Goal: Transaction & Acquisition: Purchase product/service

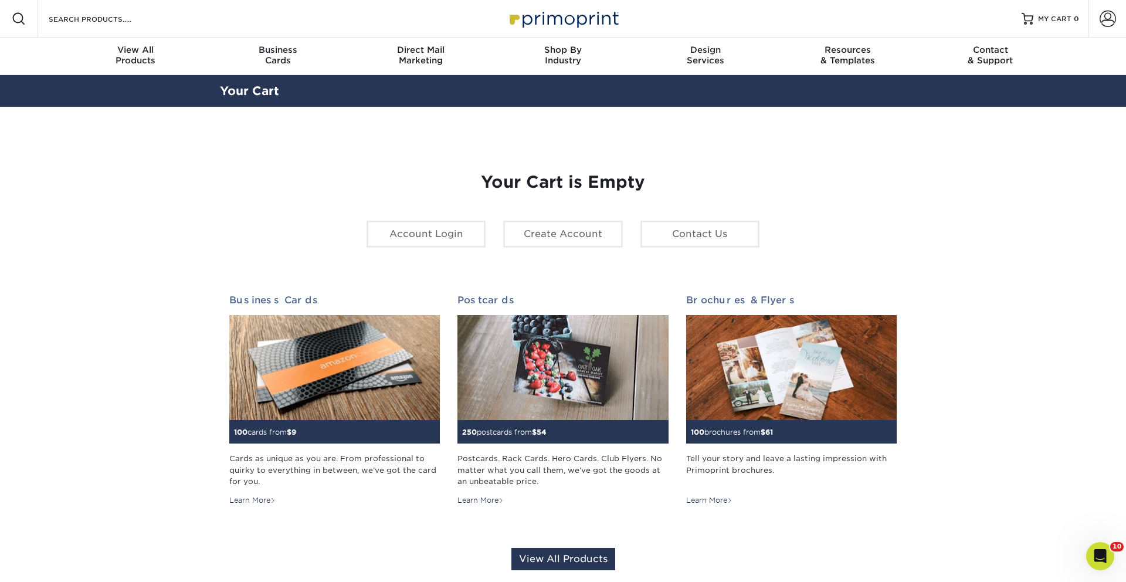
drag, startPoint x: 1115, startPoint y: 21, endPoint x: 1098, endPoint y: 47, distance: 30.9
click at [1115, 21] on span at bounding box center [1107, 19] width 16 height 16
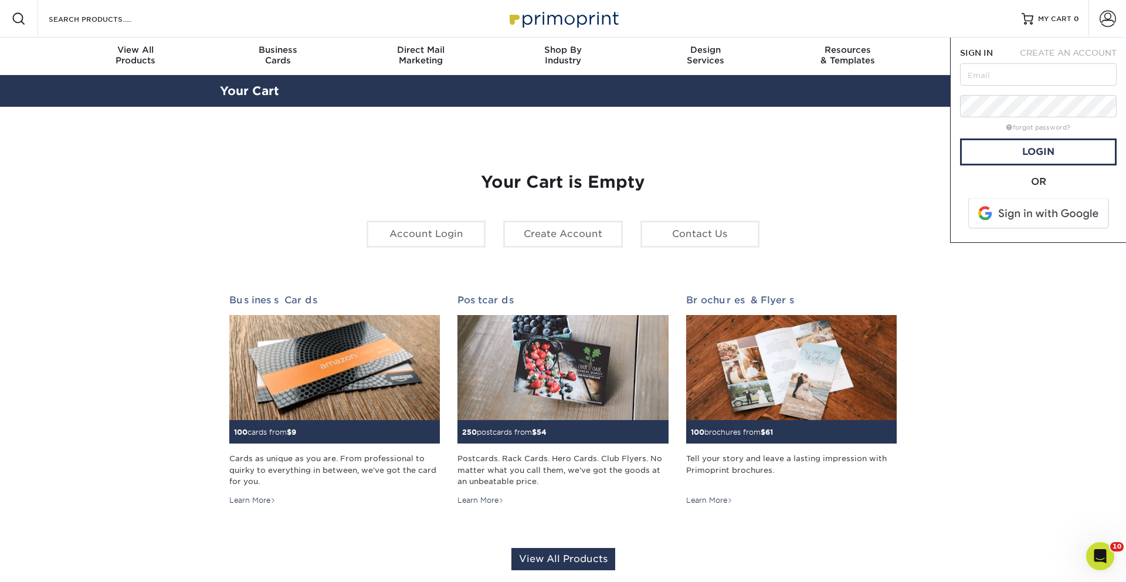
click at [1088, 206] on span at bounding box center [1039, 213] width 150 height 30
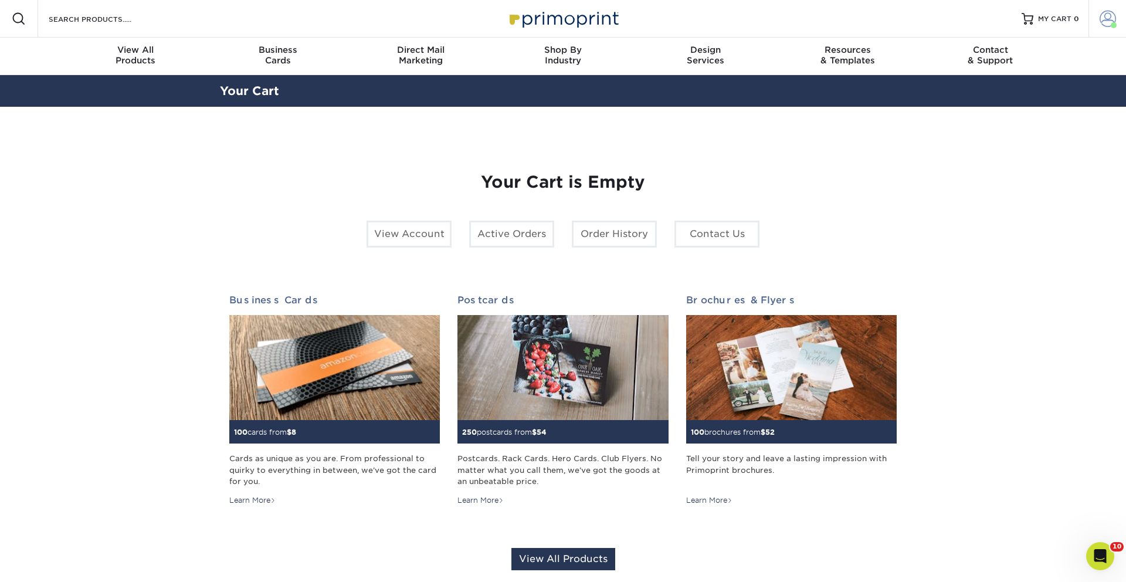
click at [1101, 31] on link "Account" at bounding box center [1107, 19] width 38 height 38
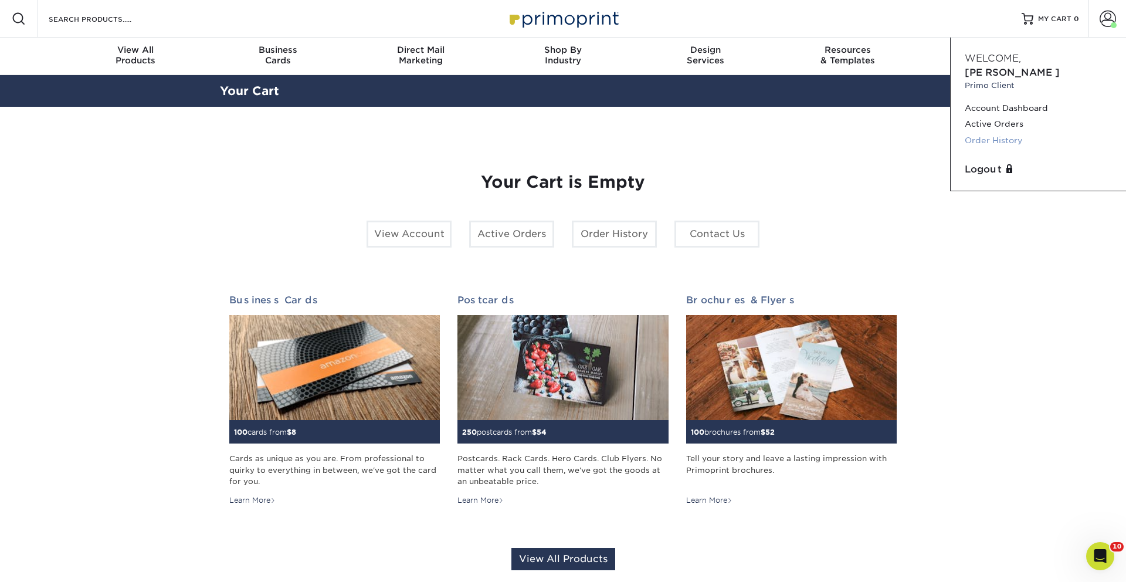
click at [995, 133] on link "Order History" at bounding box center [1037, 141] width 147 height 16
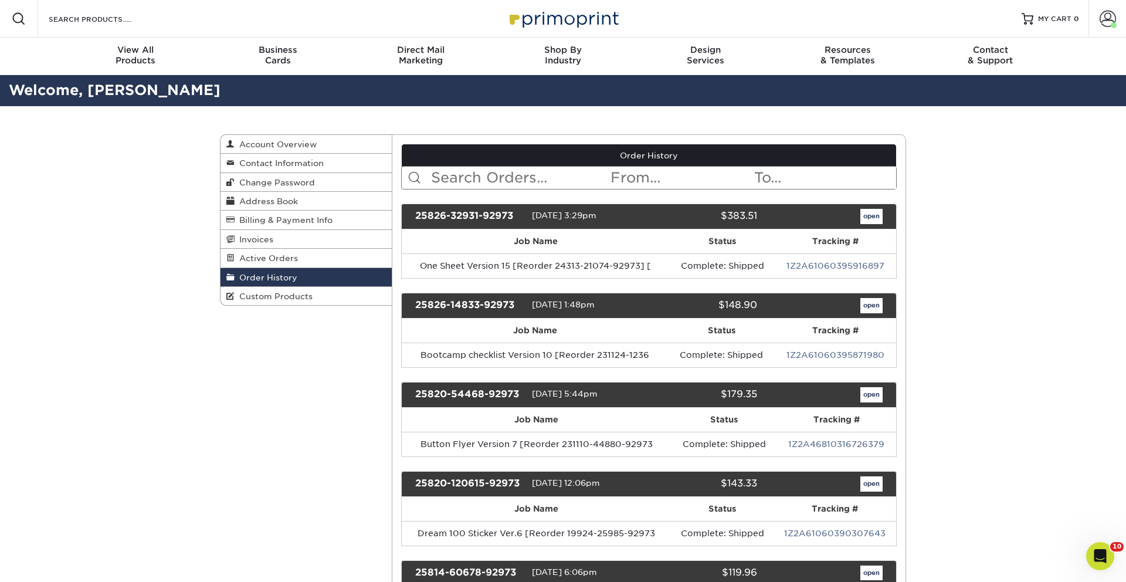
click at [503, 175] on input "text" at bounding box center [520, 178] width 180 height 22
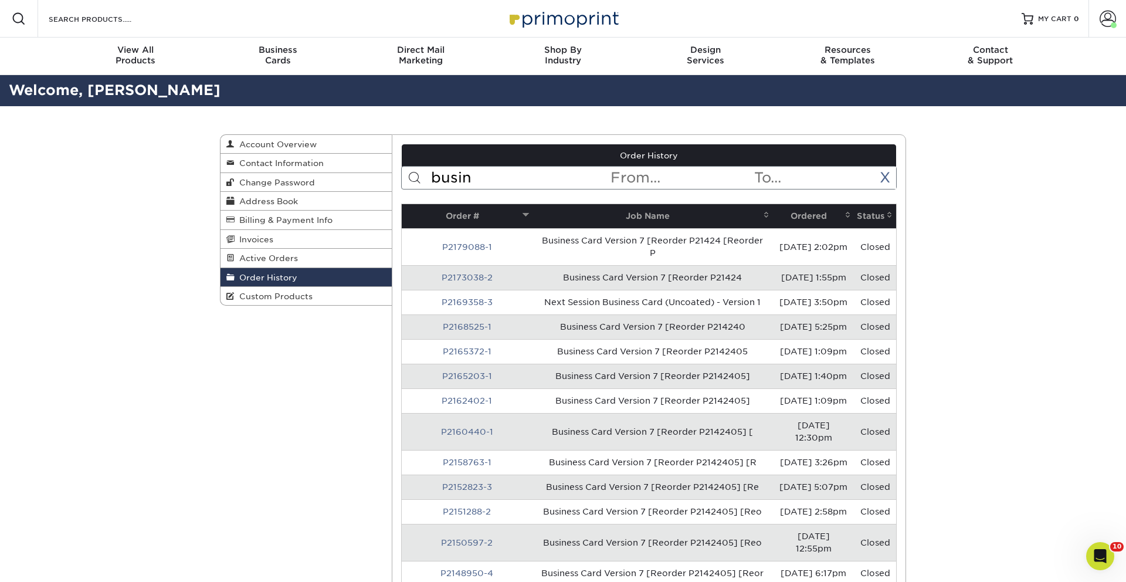
type input "busin"
click at [782, 212] on th "Ordered" at bounding box center [813, 216] width 81 height 24
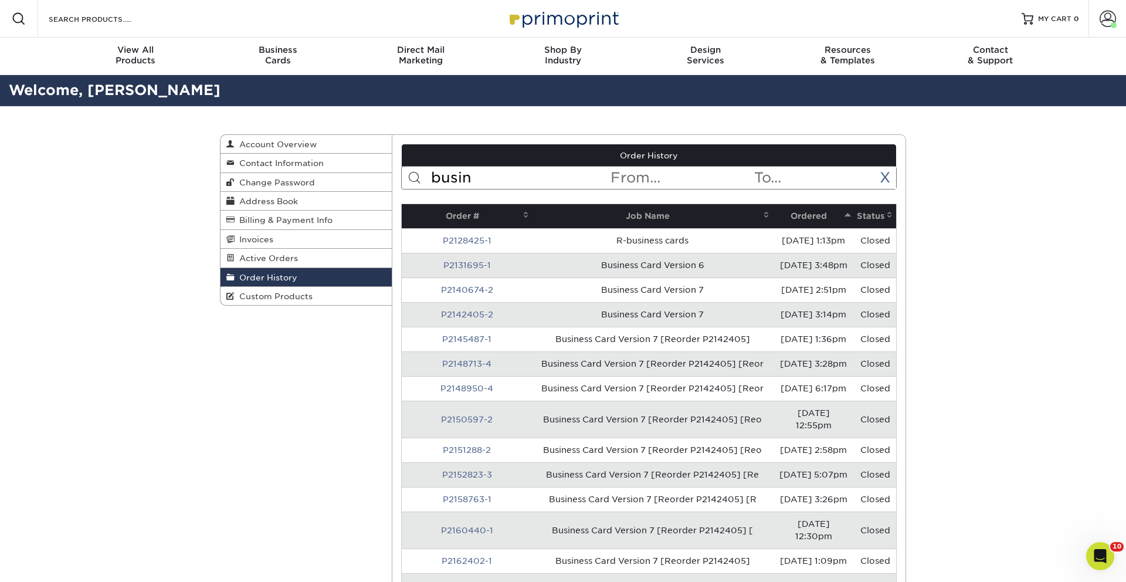
click at [789, 215] on th "Ordered" at bounding box center [813, 216] width 81 height 24
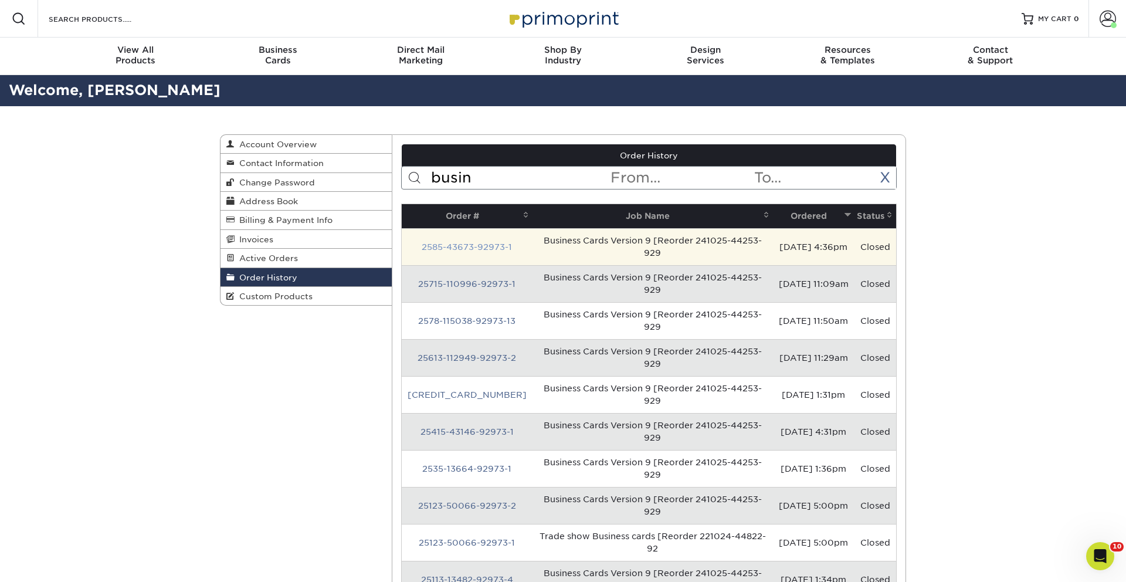
click at [447, 242] on link "2585-43673-92973-1" at bounding box center [467, 246] width 90 height 9
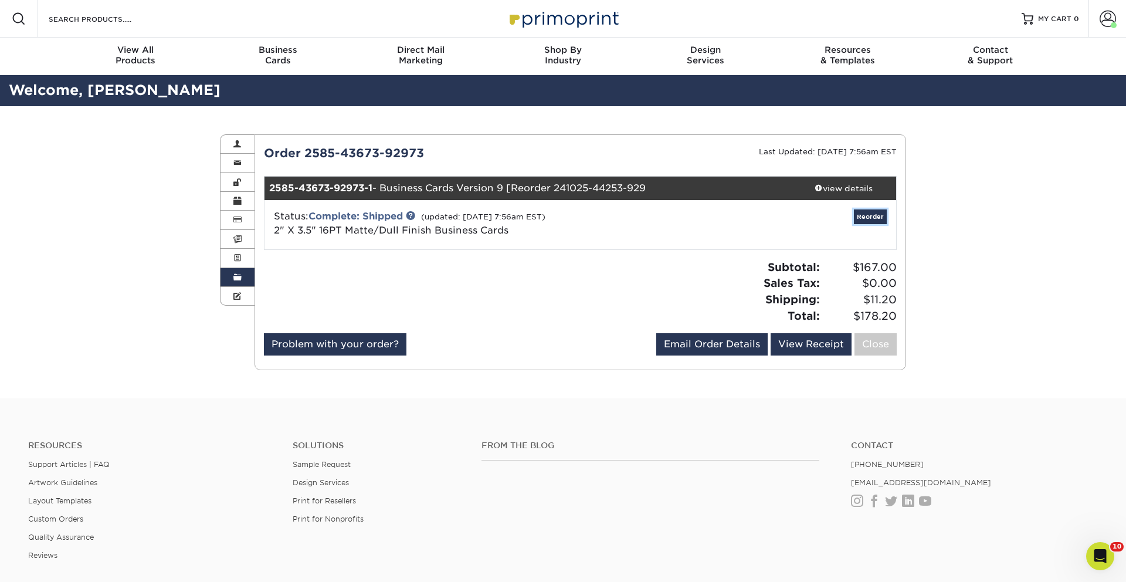
drag, startPoint x: 875, startPoint y: 217, endPoint x: 888, endPoint y: 213, distance: 13.5
click at [874, 217] on link "Reorder" at bounding box center [870, 216] width 33 height 15
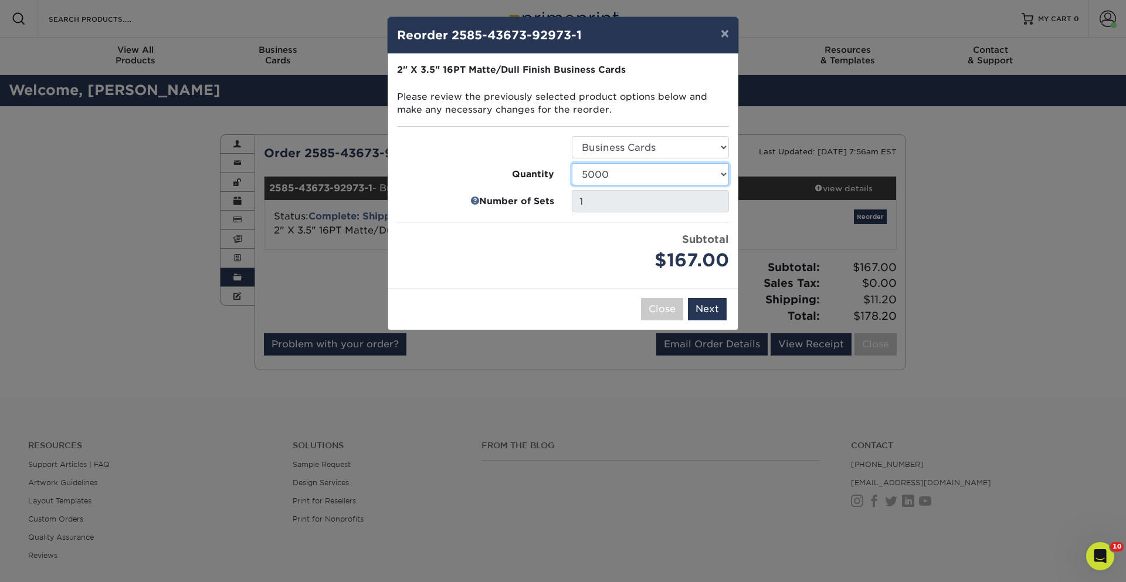
click at [609, 173] on select "100 250 500 1000 2500 5000 7500 10000 15000 20000 25000 30000 35000 40000 45000…" at bounding box center [650, 174] width 157 height 22
select select "02d8d163-ee8f-41cc-acce-9863ad0deb38"
click at [572, 163] on select "100 250 500 1000 2500 5000 7500 10000 15000 20000 25000 30000 35000 40000 45000…" at bounding box center [650, 174] width 157 height 22
click at [713, 308] on button "Next" at bounding box center [707, 309] width 39 height 22
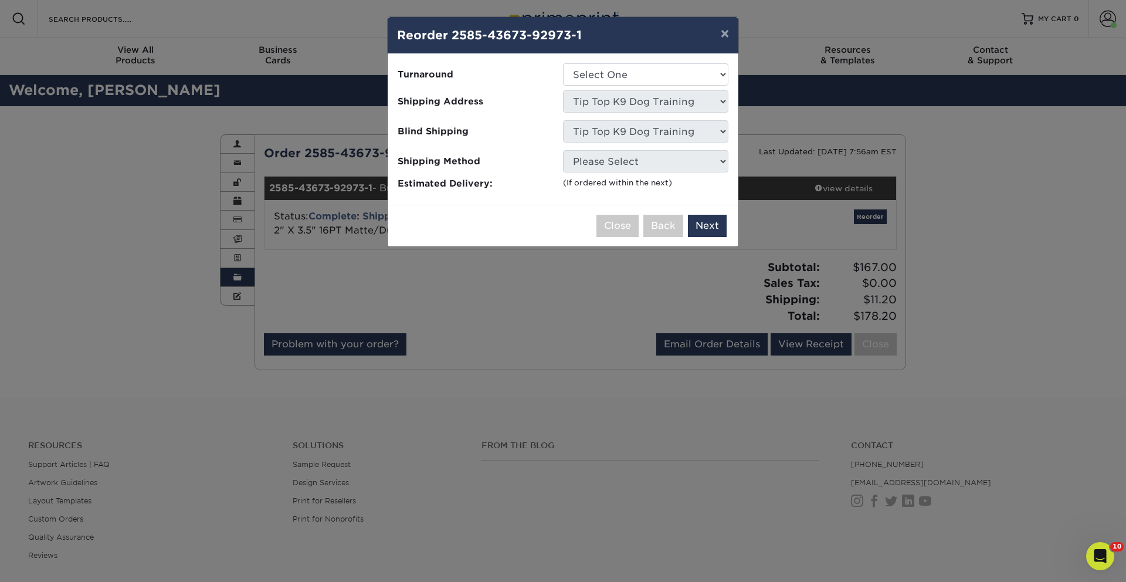
drag, startPoint x: 656, startPoint y: 89, endPoint x: 651, endPoint y: 82, distance: 8.0
click at [656, 88] on ul "Turnaround Select One 2-4 Business Days 2 Day Next Business Day Shipping Addres…" at bounding box center [563, 126] width 332 height 127
click at [646, 76] on select "Select One 2-4 Business Days 2 Day Next Business Day" at bounding box center [645, 74] width 165 height 22
select select "4ad60ddd-8d1f-48e0-9091-e5898b254fb2"
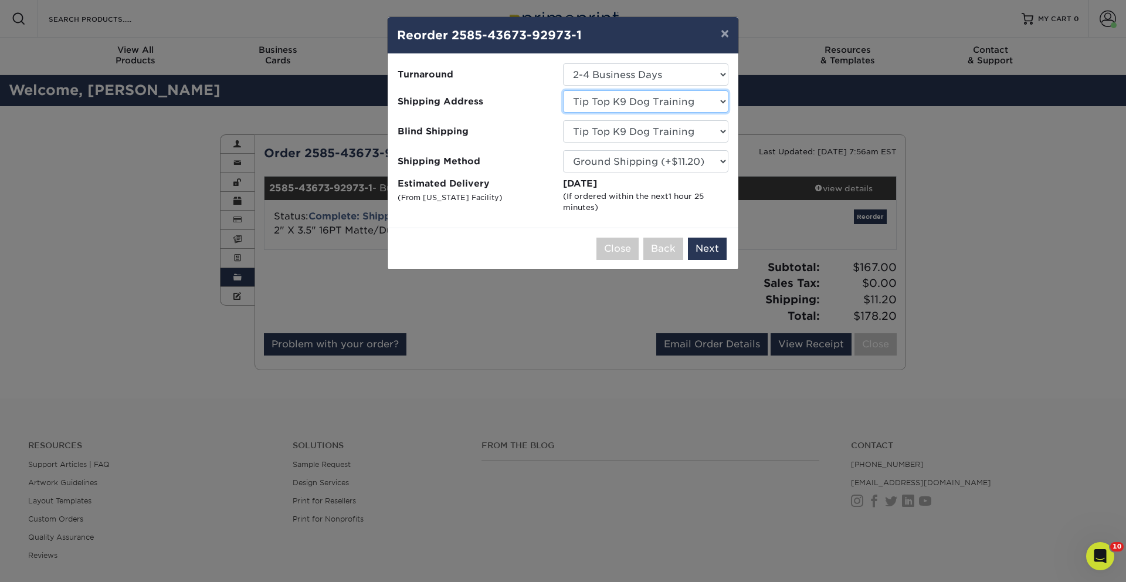
click at [619, 101] on select "Select One Adam Willbourn-Owasso Aj Idaho aprilmethven Ashleigh Hart - Orlando,…" at bounding box center [645, 101] width 165 height 22
select select "282725"
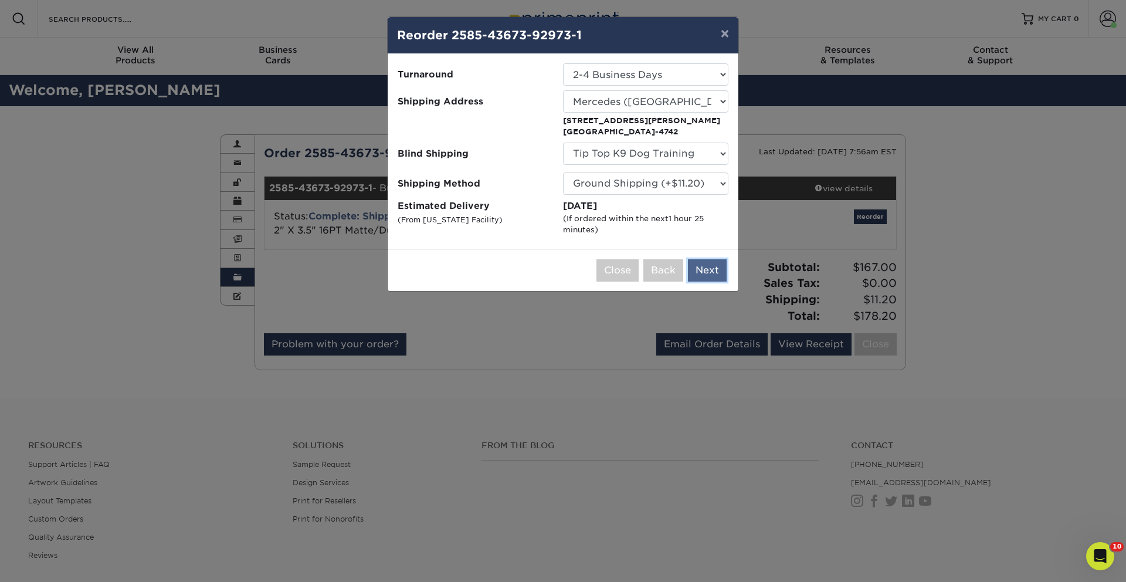
click at [716, 275] on button "Next" at bounding box center [707, 270] width 39 height 22
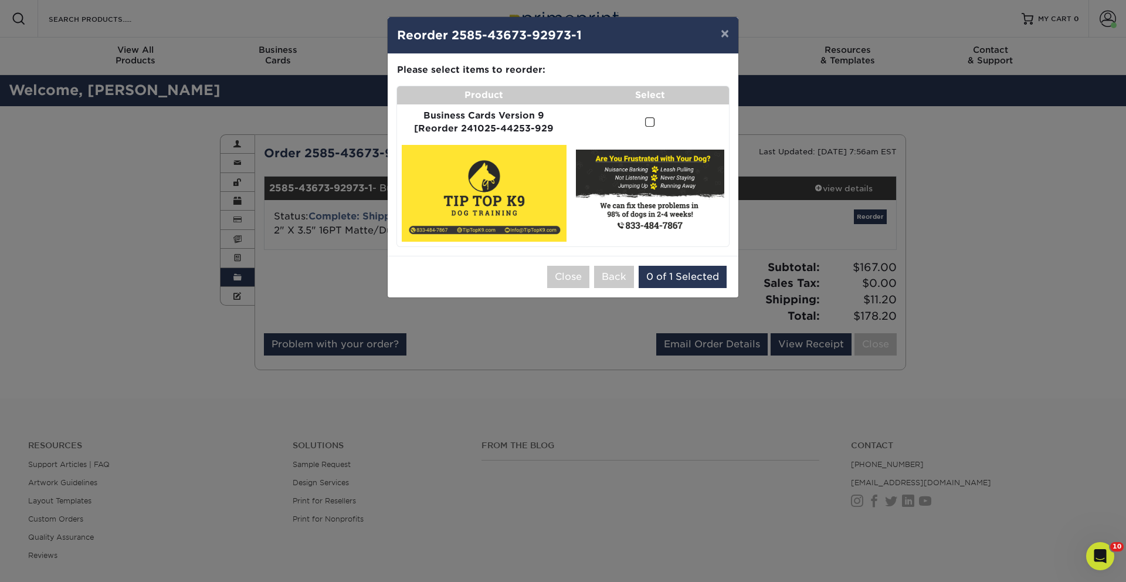
click at [659, 125] on td at bounding box center [650, 122] width 158 height 36
click at [649, 121] on span at bounding box center [650, 122] width 10 height 11
click at [0, 0] on input "checkbox" at bounding box center [0, 0] width 0 height 0
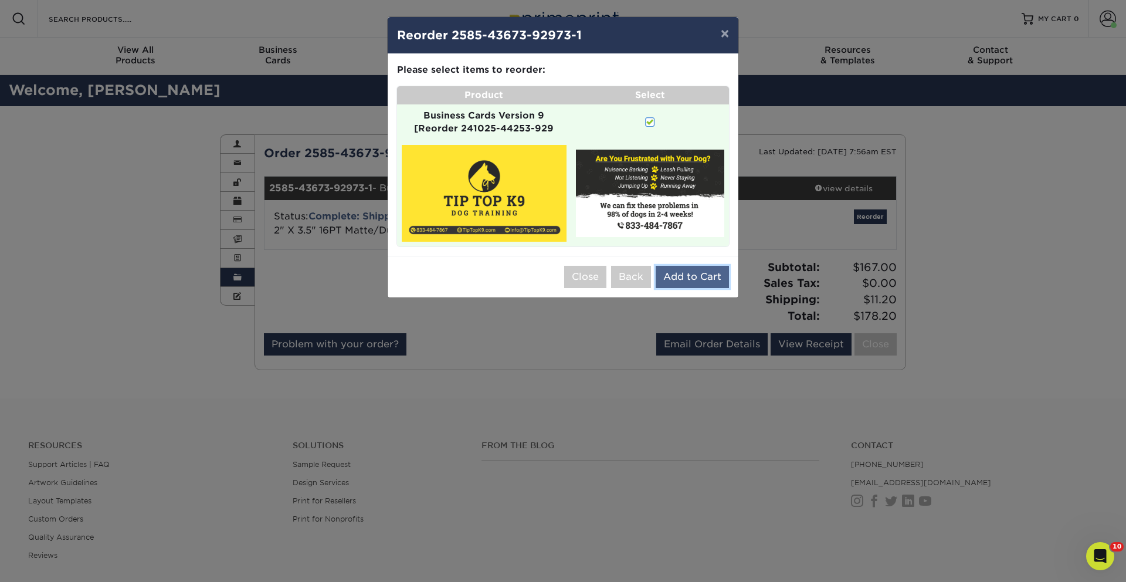
click at [678, 277] on button "Add to Cart" at bounding box center [691, 277] width 73 height 22
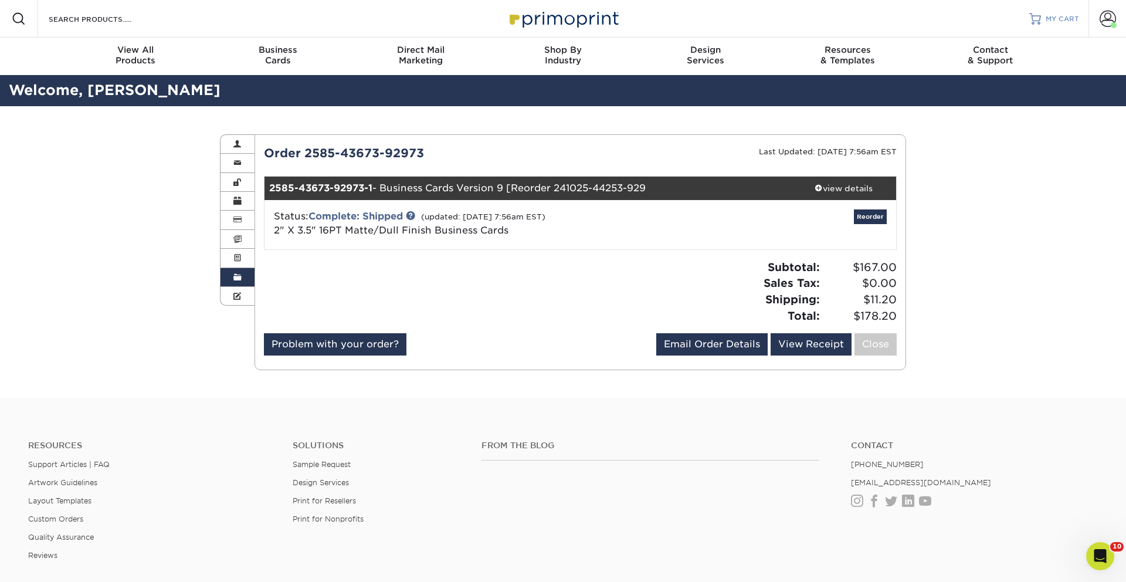
click at [1061, 20] on span "MY CART" at bounding box center [1061, 19] width 33 height 10
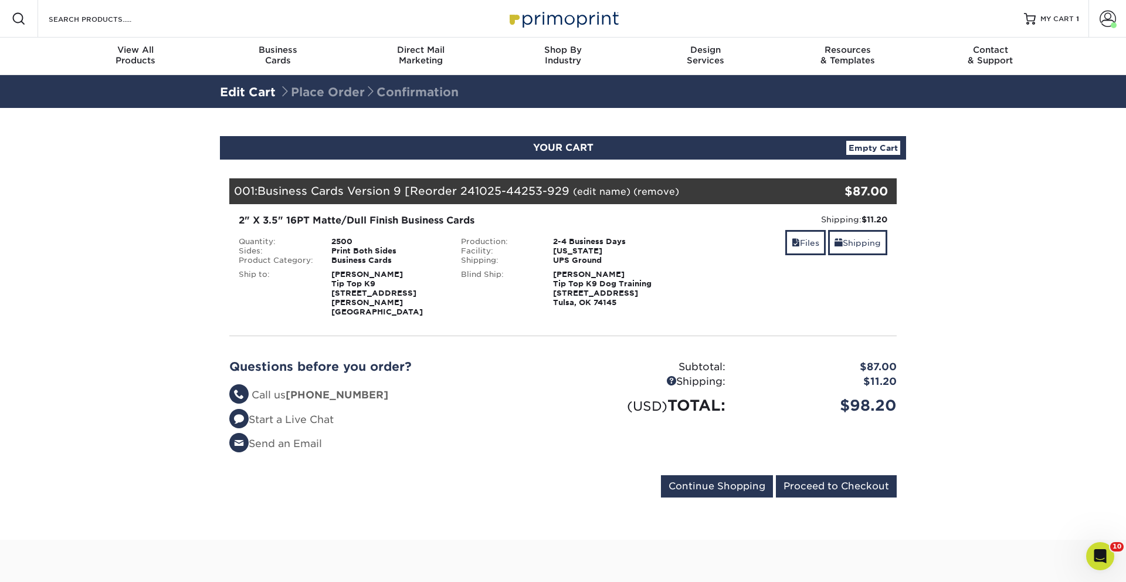
click at [1001, 274] on section "YOUR CART Empty Cart Your Cart is Empty View Account Active Orders Order Histor…" at bounding box center [563, 324] width 1126 height 432
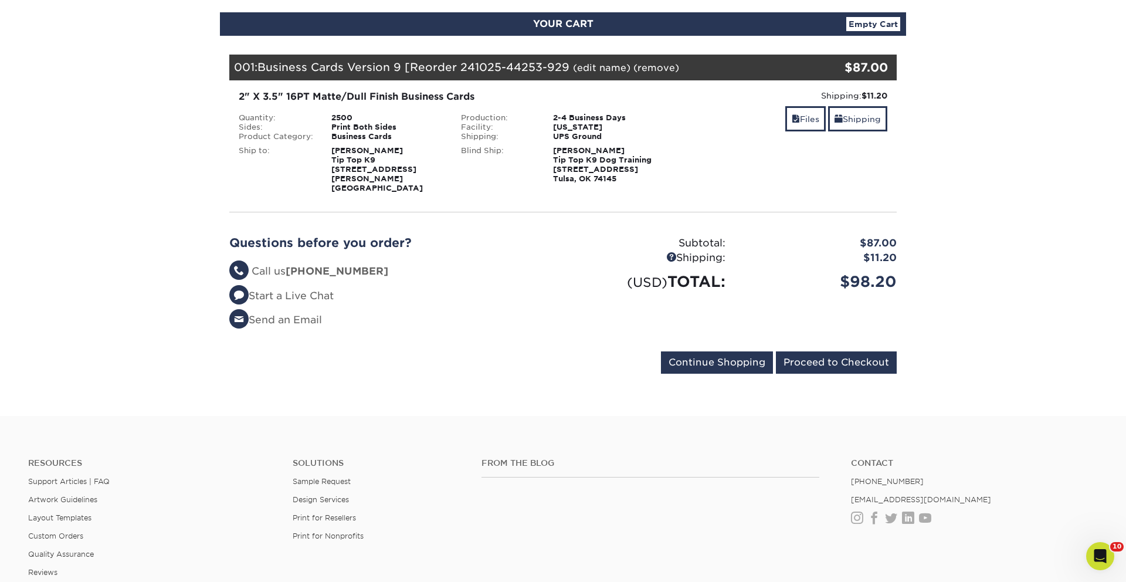
scroll to position [138, 0]
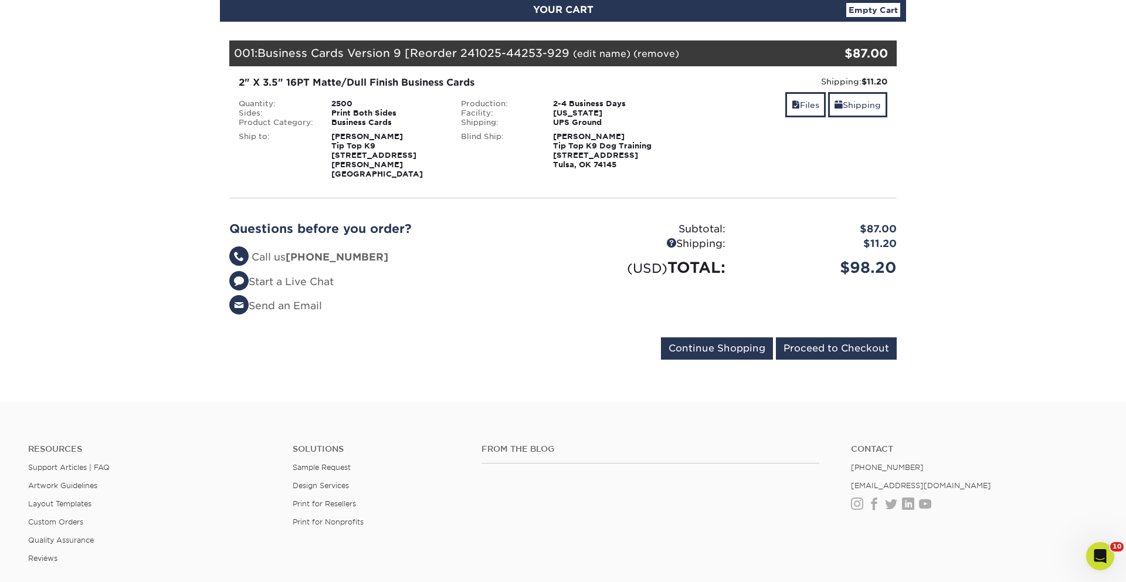
click at [980, 318] on section "YOUR CART Empty Cart Your Cart is Empty View Account Active Orders Order Histor…" at bounding box center [563, 186] width 1126 height 432
click at [841, 340] on input "Proceed to Checkout" at bounding box center [836, 348] width 121 height 22
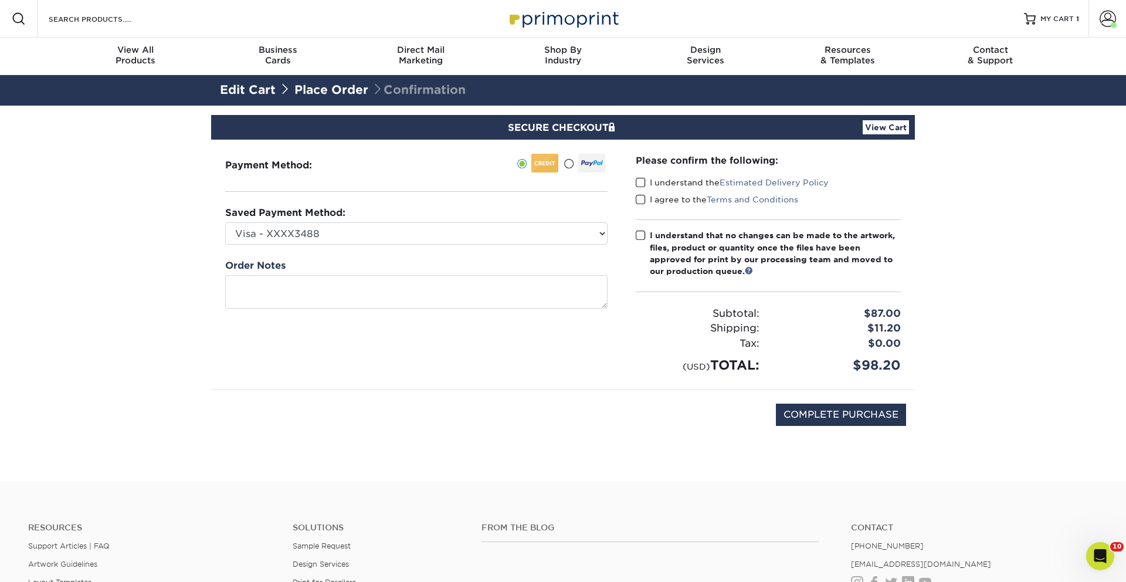
click at [634, 185] on div "Please confirm the following: I understand the Estimated Delivery Policy I agre…" at bounding box center [767, 264] width 293 height 249
click at [640, 188] on span at bounding box center [641, 182] width 10 height 11
click at [0, 0] on input "I understand the Estimated Delivery Policy" at bounding box center [0, 0] width 0 height 0
click at [643, 199] on span at bounding box center [641, 199] width 10 height 11
click at [0, 0] on input "I agree to the Terms and Conditions" at bounding box center [0, 0] width 0 height 0
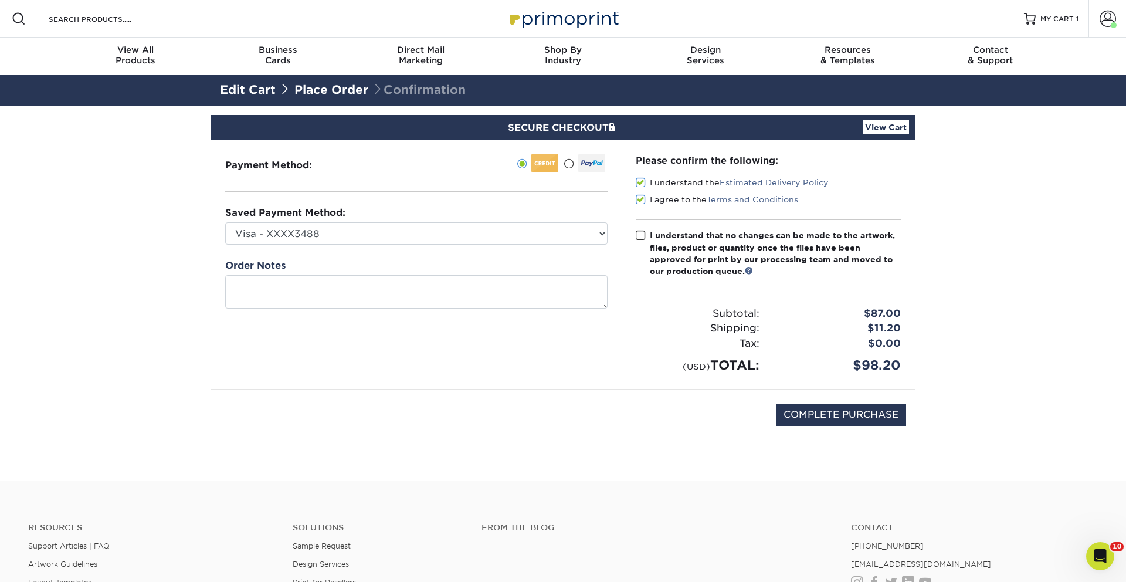
click at [643, 233] on span at bounding box center [641, 235] width 10 height 11
click at [0, 0] on input "I understand that no changes can be made to the artwork, files, product or quan…" at bounding box center [0, 0] width 0 height 0
click at [849, 420] on input "COMPLETE PURCHASE" at bounding box center [841, 414] width 130 height 22
type input "PROCESSING, PLEASE WAIT..."
